Goal: Navigation & Orientation: Find specific page/section

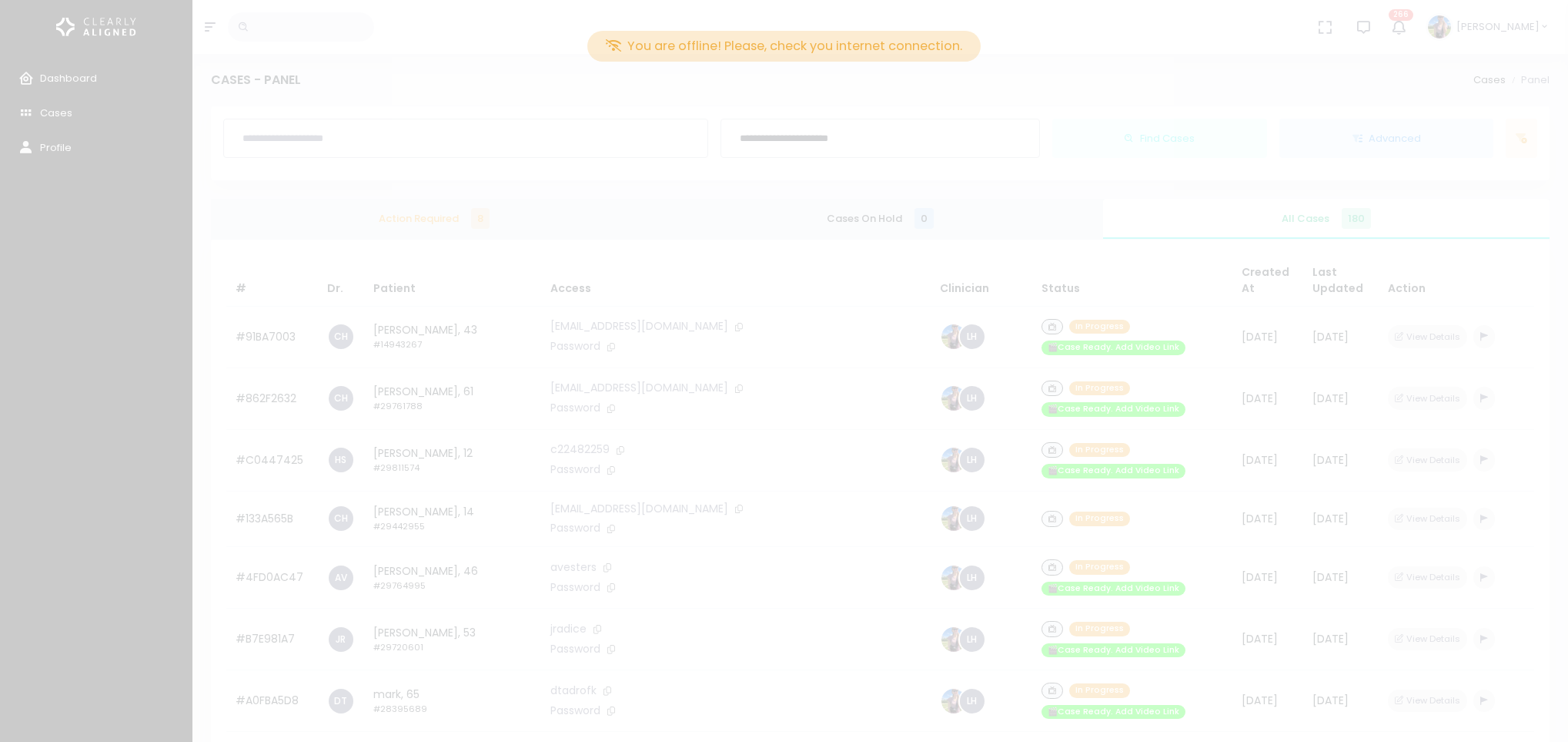
scroll to position [693, 0]
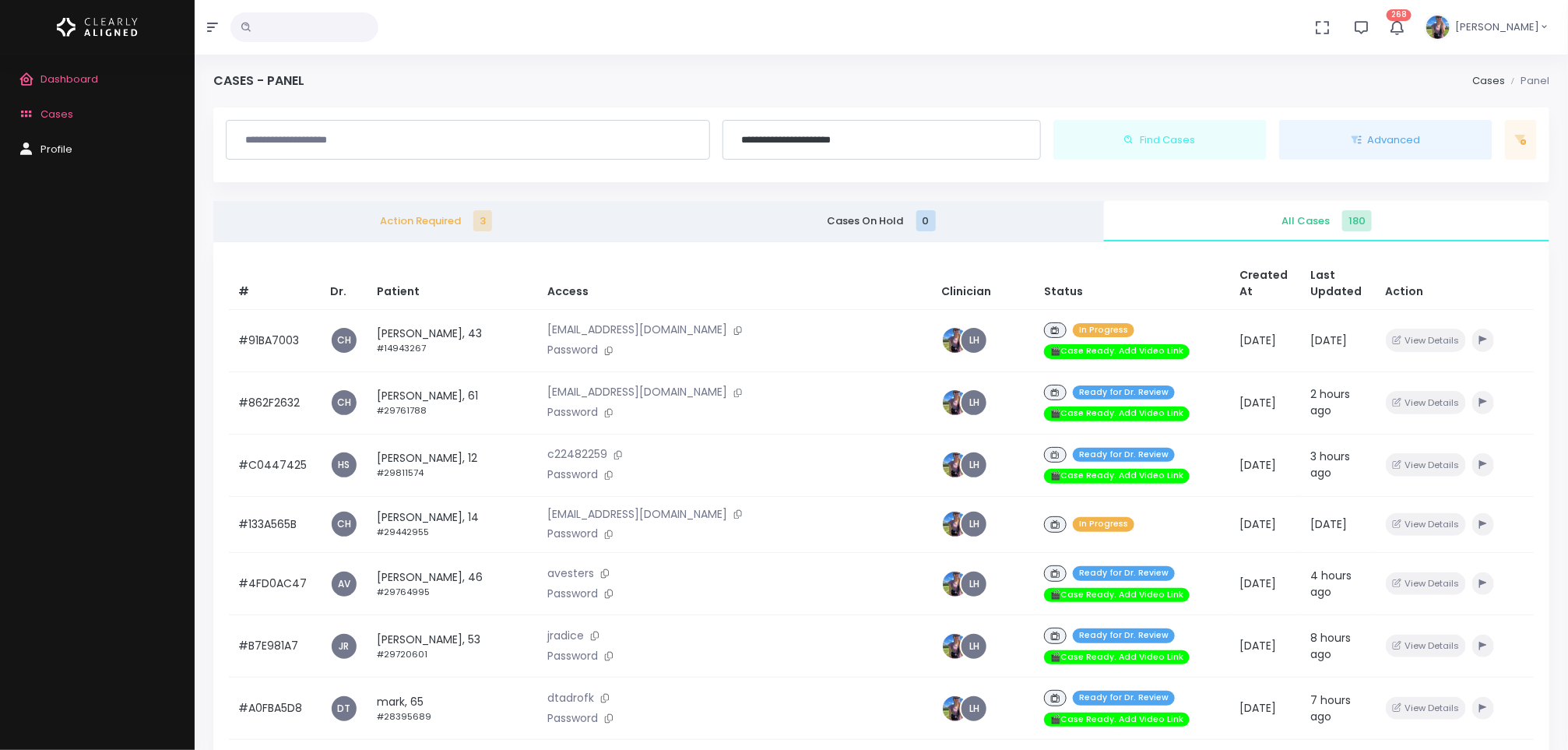
click at [69, 81] on span "Dashboard" at bounding box center [69, 79] width 58 height 15
